Goal: Task Accomplishment & Management: Use online tool/utility

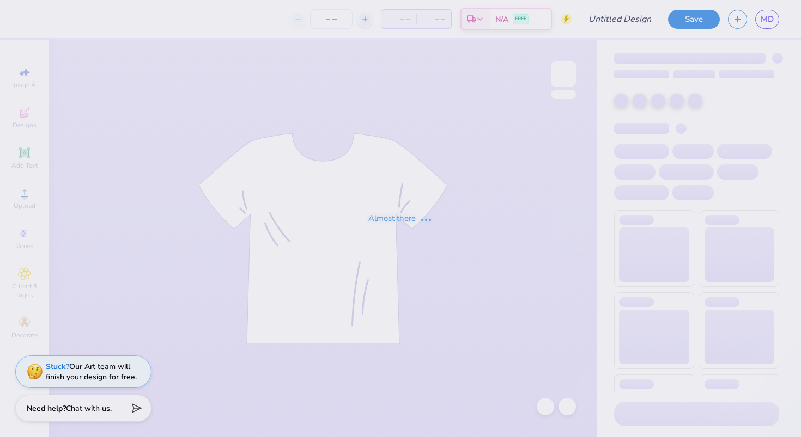
type input "parents weekend 3"
type input "12"
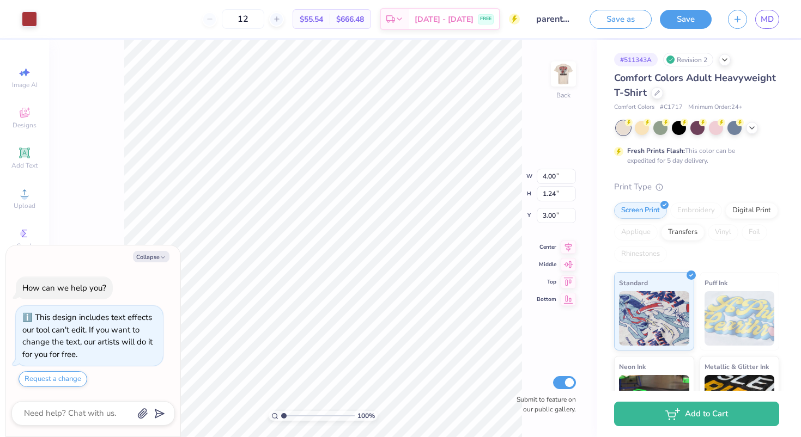
type textarea "x"
type input "8.90"
type input "2.76"
type textarea "x"
type input "5.43"
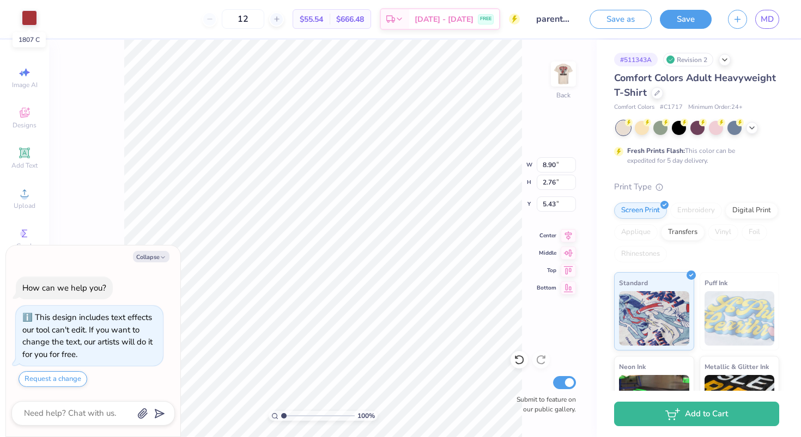
click at [29, 19] on div at bounding box center [29, 17] width 15 height 15
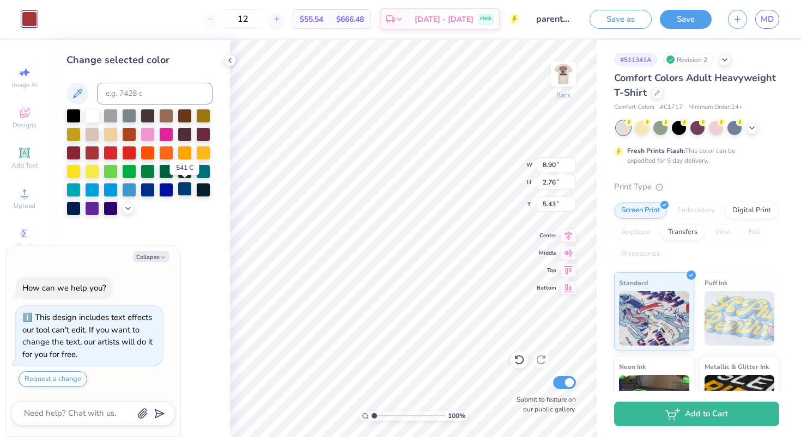
click at [184, 191] on div at bounding box center [185, 189] width 14 height 14
type textarea "x"
type input "4.20"
type textarea "x"
type input "9.88"
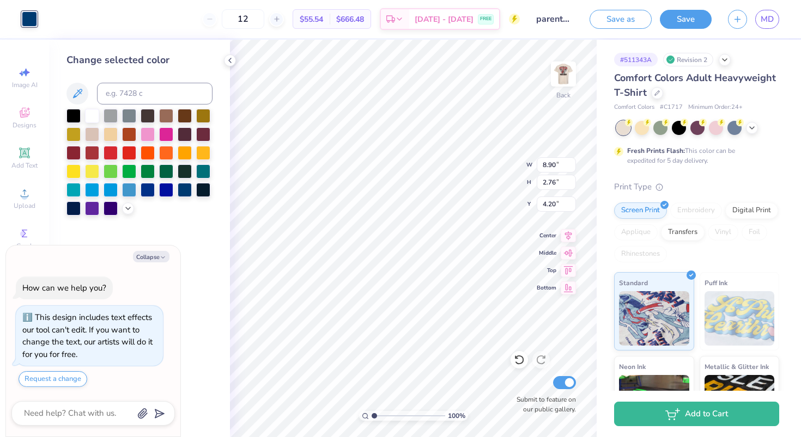
type input "3.07"
click at [568, 236] on icon at bounding box center [568, 233] width 7 height 9
type textarea "x"
type input "3.95"
click at [568, 238] on icon at bounding box center [568, 233] width 7 height 9
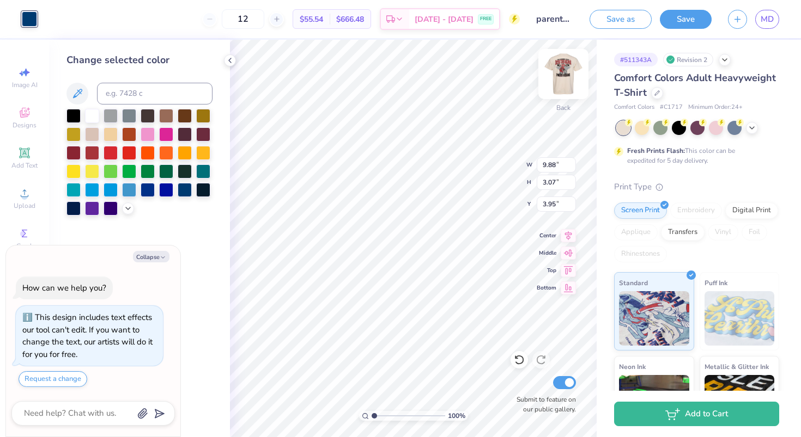
click at [562, 74] on img at bounding box center [564, 74] width 44 height 44
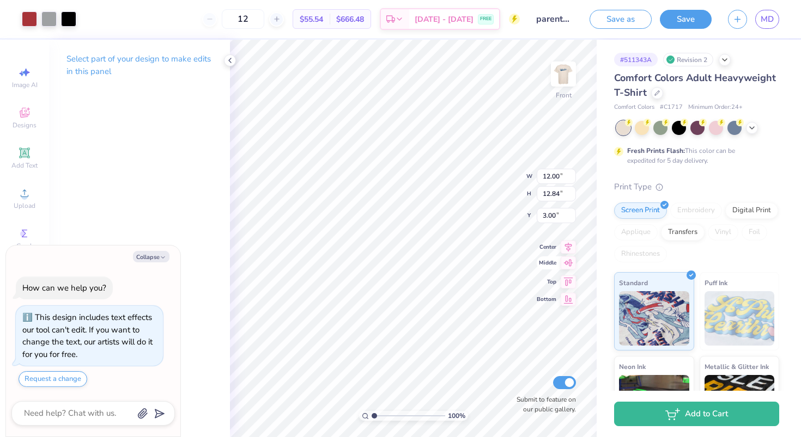
click at [567, 265] on icon at bounding box center [568, 263] width 15 height 13
type textarea "x"
type input "7.33"
type textarea "x"
type input "3.82"
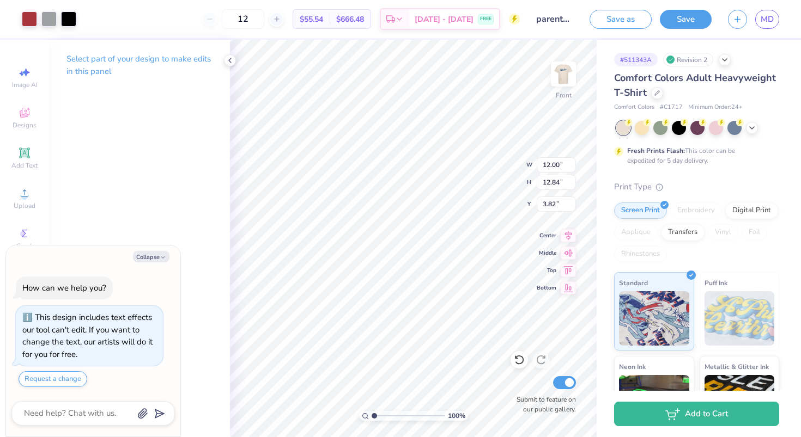
click at [212, 238] on div "Select part of your design to make edits in this panel" at bounding box center [139, 239] width 181 height 398
click at [433, 332] on li "Ungroup" at bounding box center [450, 339] width 86 height 21
type textarea "x"
type input "14.28"
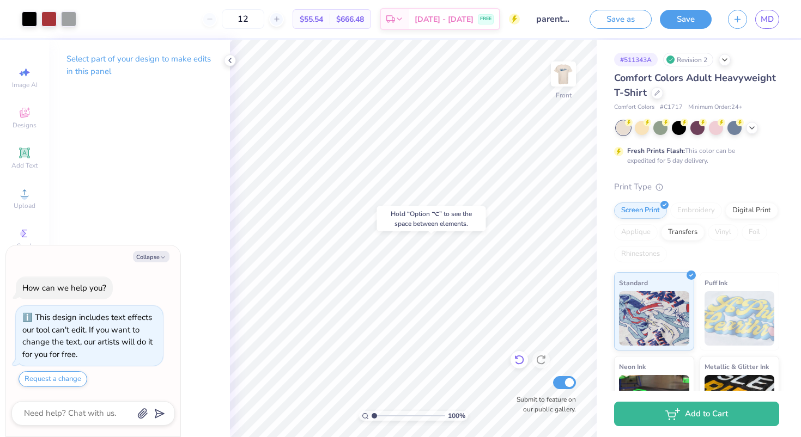
click at [521, 360] on icon at bounding box center [519, 360] width 11 height 11
click at [538, 362] on icon at bounding box center [541, 360] width 11 height 11
click at [26, 21] on div at bounding box center [29, 17] width 15 height 15
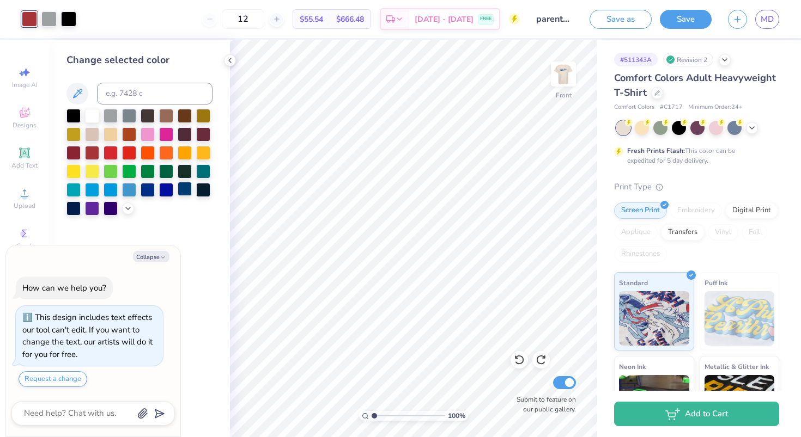
click at [181, 188] on div at bounding box center [185, 189] width 14 height 14
click at [91, 151] on div at bounding box center [92, 152] width 14 height 14
click at [129, 153] on div at bounding box center [129, 152] width 14 height 14
click at [114, 153] on div at bounding box center [111, 152] width 14 height 14
click at [93, 153] on div at bounding box center [92, 152] width 14 height 14
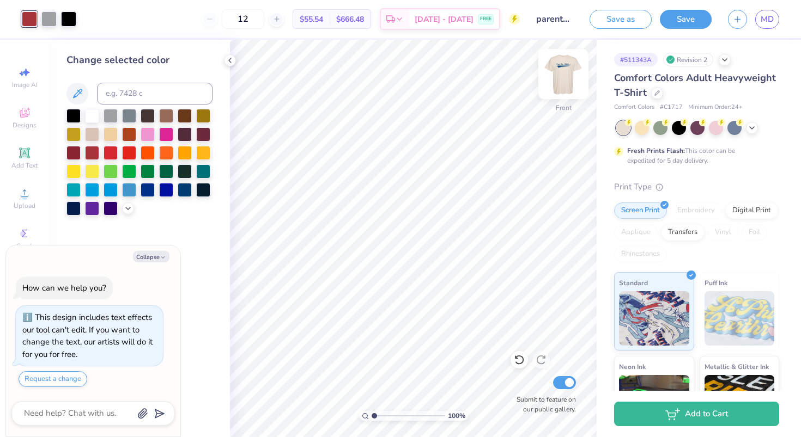
click at [564, 64] on img at bounding box center [564, 74] width 44 height 44
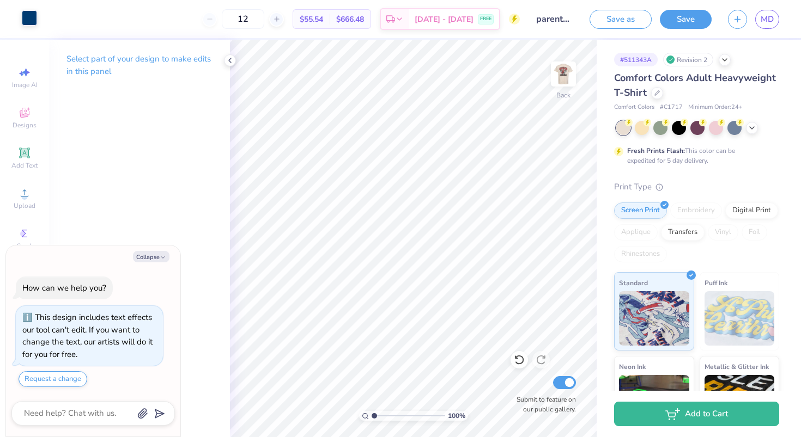
click at [31, 16] on div at bounding box center [29, 17] width 15 height 15
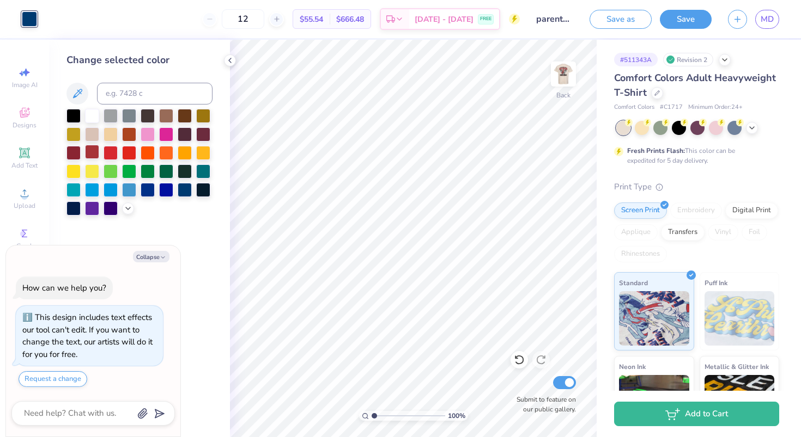
click at [93, 150] on div at bounding box center [92, 152] width 14 height 14
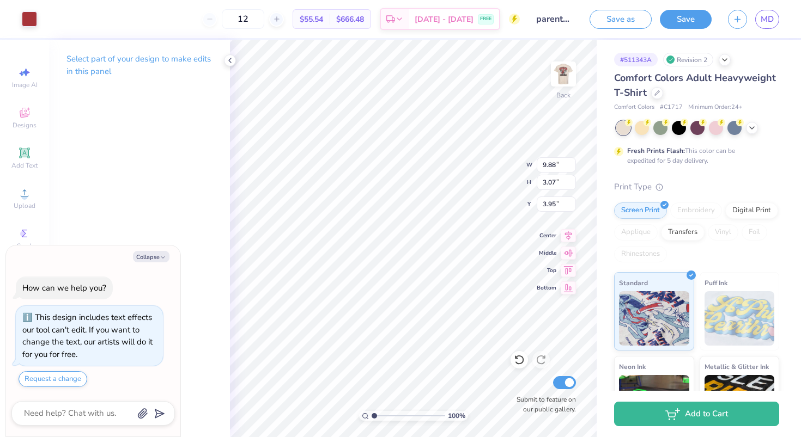
type textarea "x"
type input "9.80"
type input "3.90"
type input "3.52"
type textarea "x"
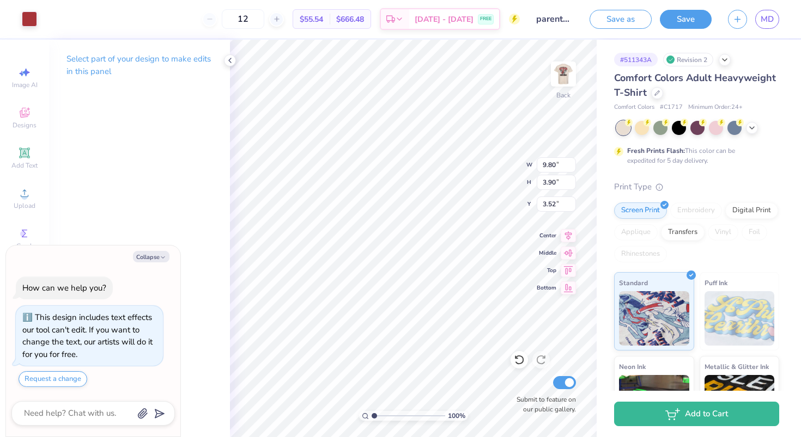
type input "9.81"
type input "3.12"
type input "3.43"
click at [519, 355] on icon at bounding box center [519, 360] width 11 height 11
type textarea "x"
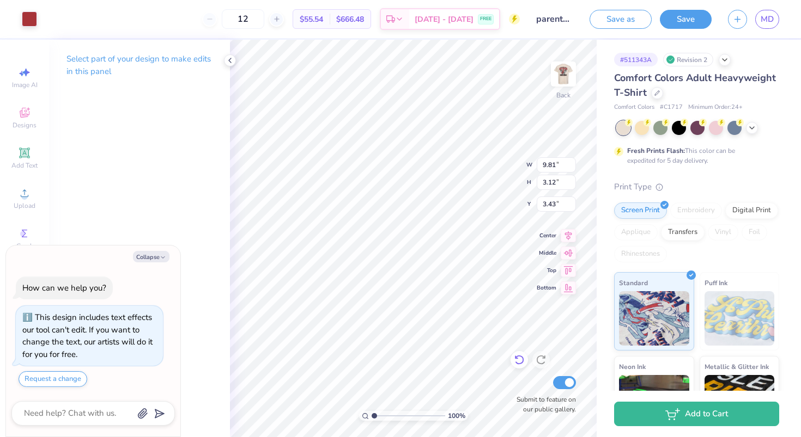
type input "9.80"
type input "3.90"
type input "3.52"
click at [519, 355] on icon at bounding box center [519, 360] width 11 height 11
type textarea "x"
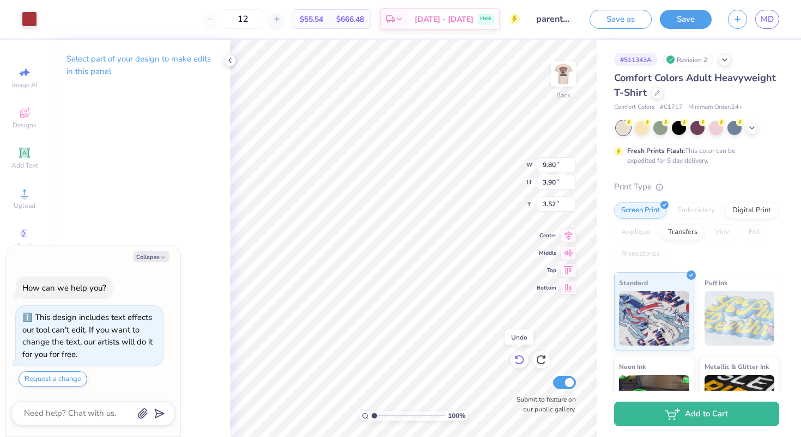
type input "9.88"
type input "3.07"
type input "3.95"
type textarea "x"
type input "4.13"
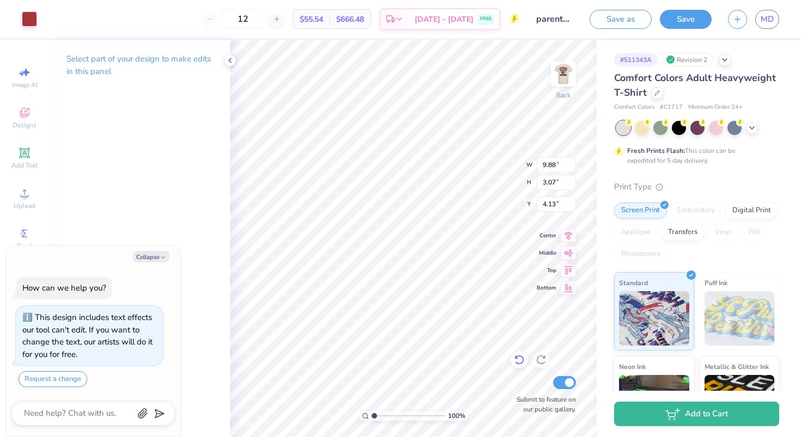
type textarea "x"
type input "4.31"
click at [563, 81] on img at bounding box center [564, 74] width 44 height 44
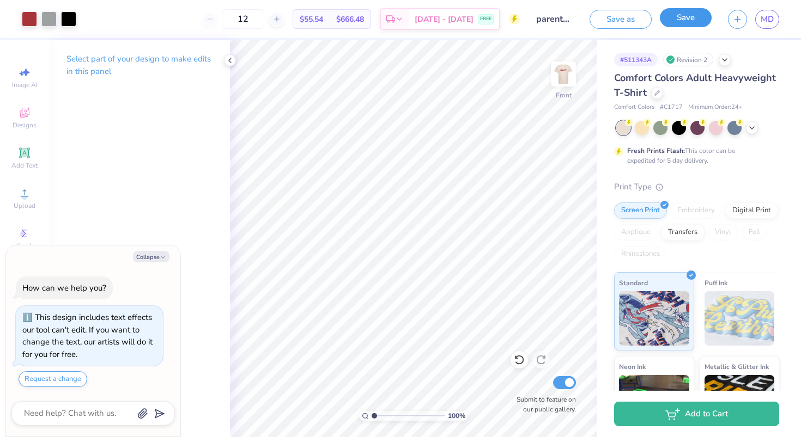
click at [668, 23] on button "Save" at bounding box center [686, 17] width 52 height 19
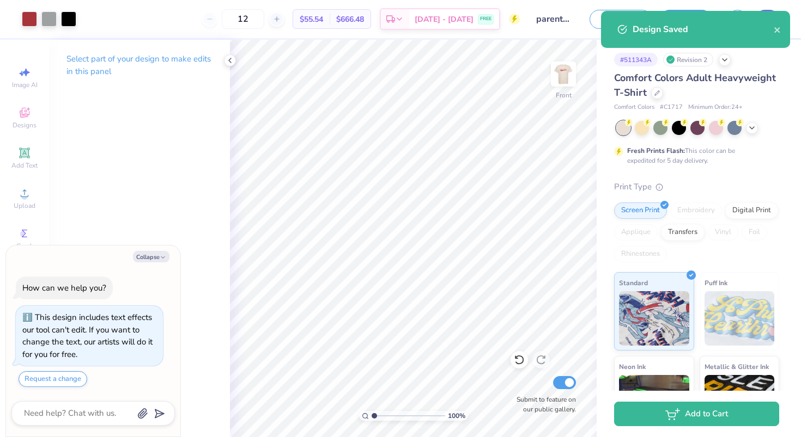
click at [758, 20] on div "Design Saved" at bounding box center [695, 29] width 189 height 37
click at [778, 31] on icon "close" at bounding box center [776, 29] width 5 height 5
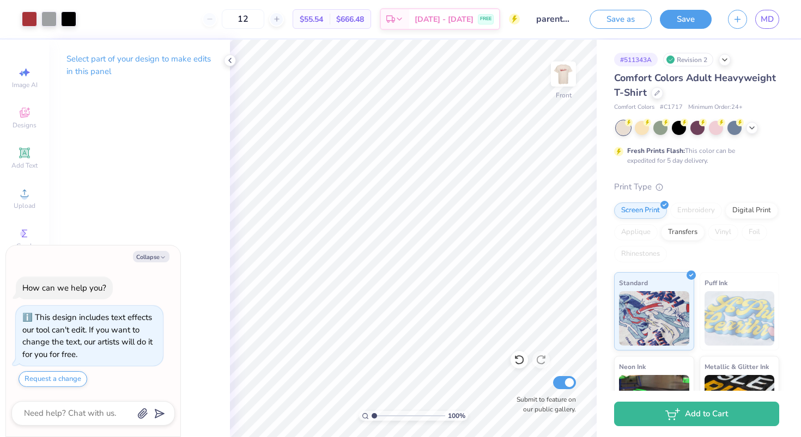
click at [772, 21] on div "Design Saved" at bounding box center [695, 34] width 193 height 50
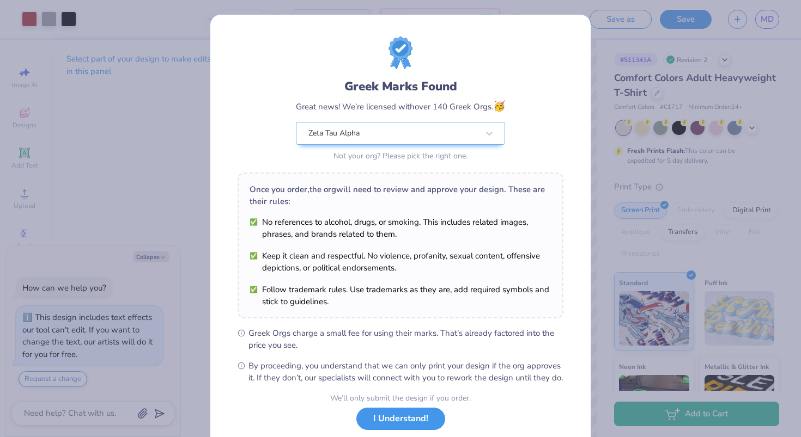
click at [399, 425] on button "I Understand!" at bounding box center [400, 419] width 89 height 22
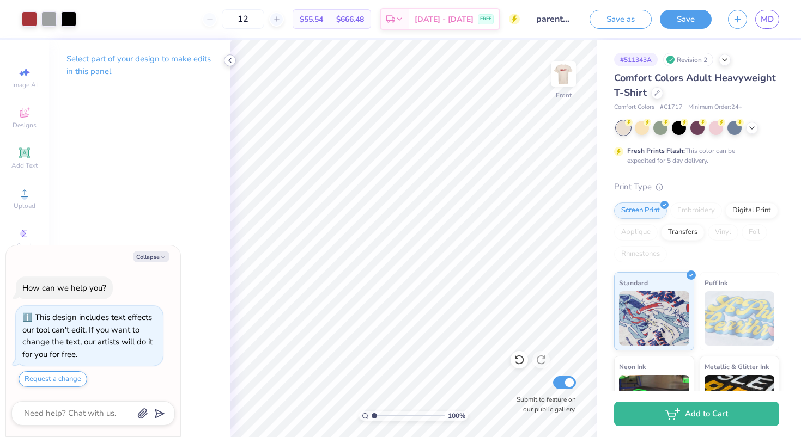
click at [231, 58] on polyline at bounding box center [230, 60] width 2 height 4
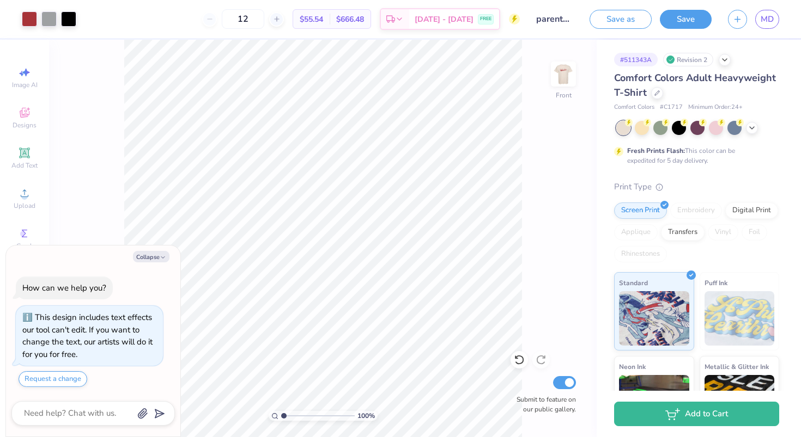
type textarea "x"
click at [764, 19] on span "MD" at bounding box center [767, 19] width 13 height 13
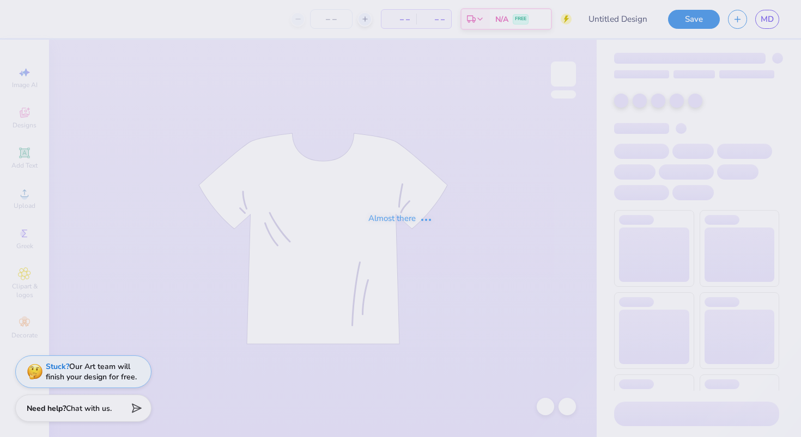
type input "parents weekend 2"
type input "12"
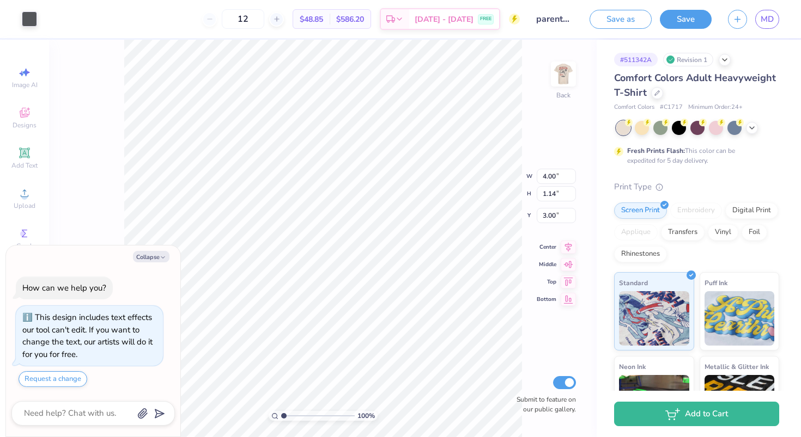
type textarea "x"
type input "9.29"
type input "2.65"
type input "1.49"
type textarea "x"
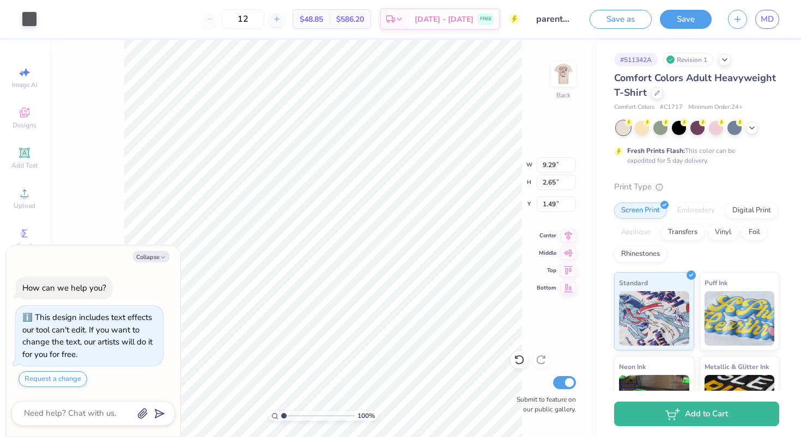
type input "4.22"
click at [563, 230] on icon at bounding box center [568, 234] width 15 height 13
click at [559, 71] on img at bounding box center [564, 74] width 44 height 44
click at [558, 69] on img at bounding box center [564, 74] width 44 height 44
click at [31, 21] on div at bounding box center [29, 17] width 15 height 15
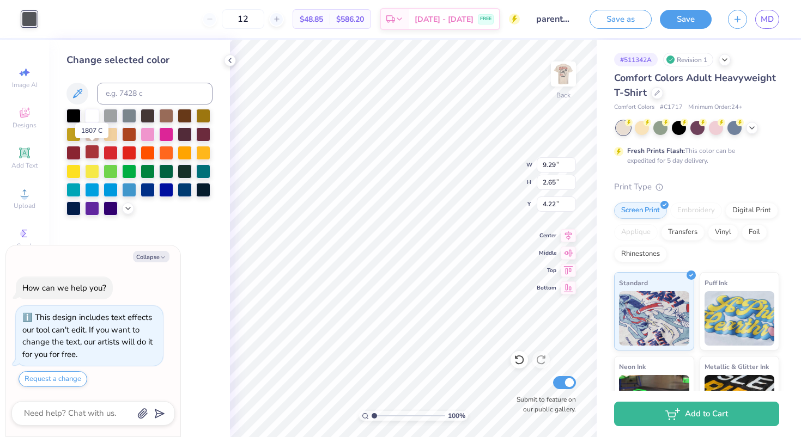
click at [98, 151] on div at bounding box center [92, 152] width 14 height 14
click at [560, 72] on img at bounding box center [564, 74] width 44 height 44
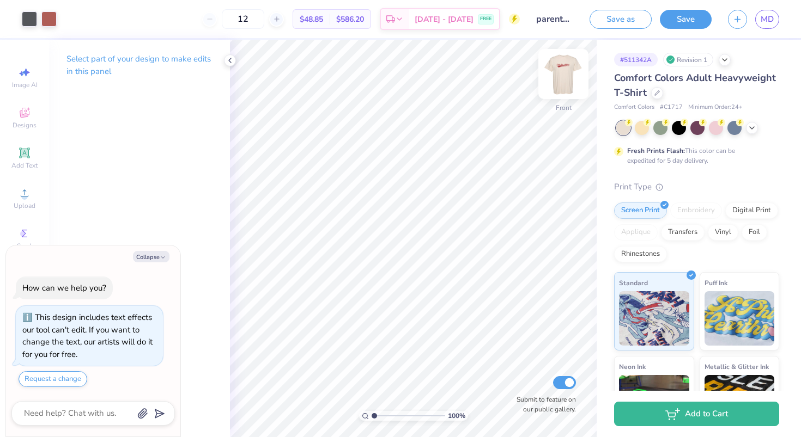
click at [557, 68] on img at bounding box center [564, 74] width 44 height 44
click at [26, 22] on div at bounding box center [29, 17] width 15 height 15
type textarea "x"
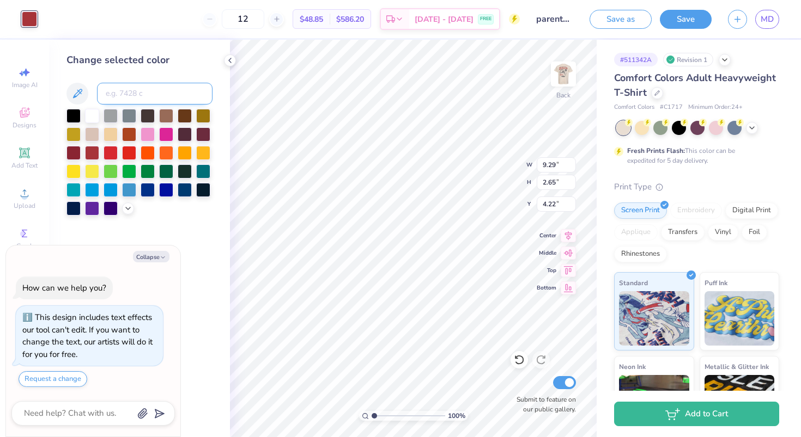
click at [133, 92] on input at bounding box center [154, 94] width 115 height 22
type input "7523"
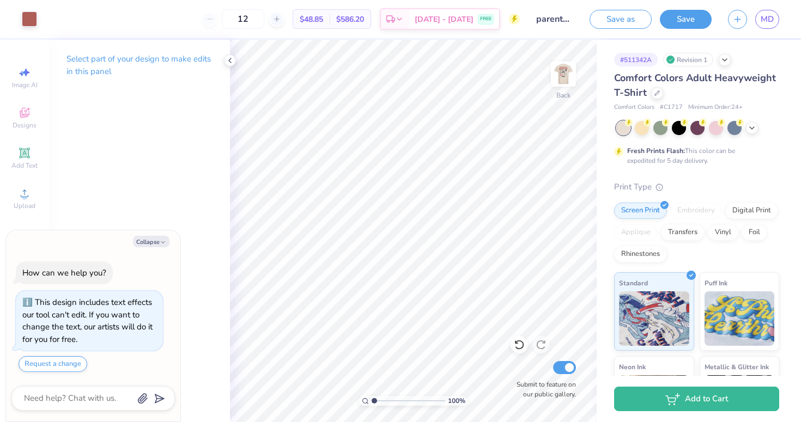
type textarea "x"
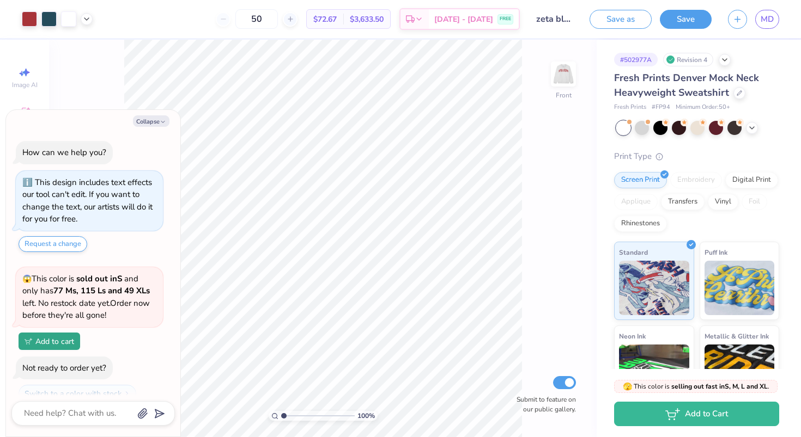
scroll to position [266, 0]
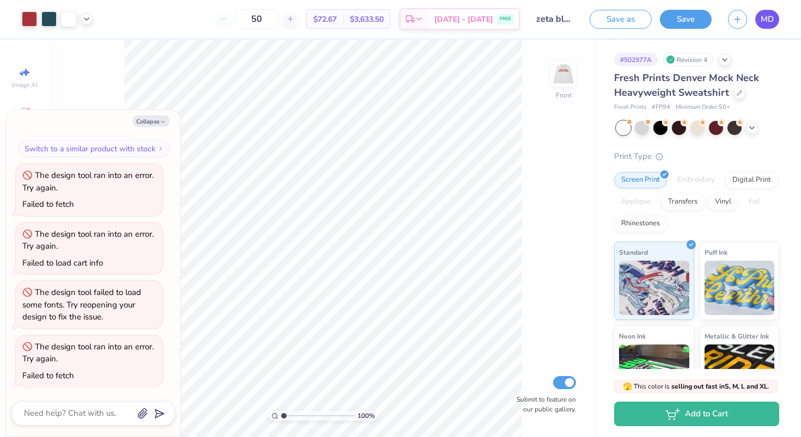
click at [765, 23] on span "MD" at bounding box center [767, 19] width 13 height 13
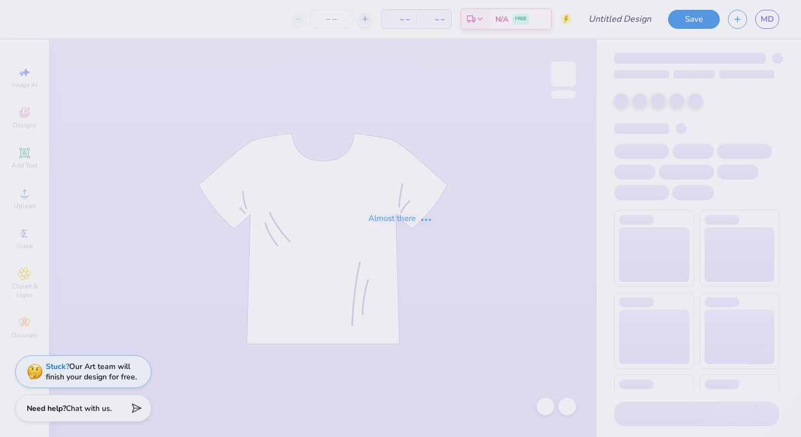
type input "zeta parents weekend 1"
type input "12"
